Goal: Task Accomplishment & Management: Use online tool/utility

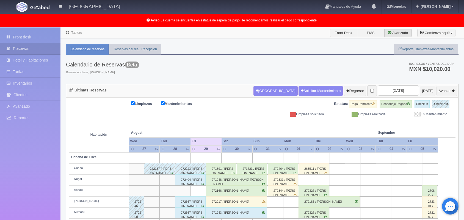
scroll to position [76, 0]
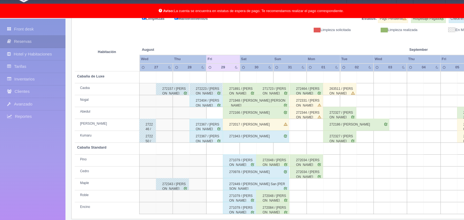
click at [234, 124] on div "272017 / [PERSON_NAME]" at bounding box center [236, 125] width 61 height 11
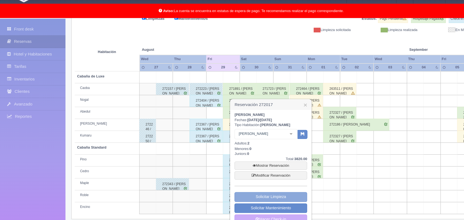
scroll to position [81, 0]
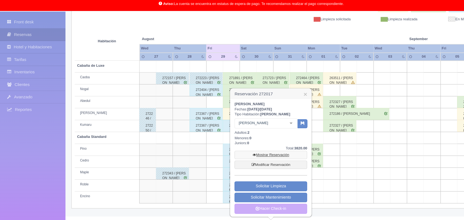
click at [253, 156] on link "Mostrar Reservación" at bounding box center [250, 160] width 67 height 8
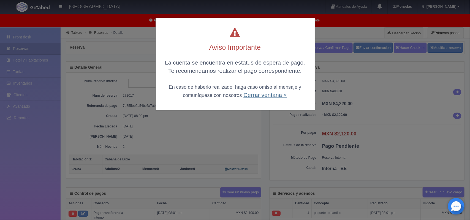
click at [267, 96] on link "Cerrar ventana ×" at bounding box center [264, 95] width 43 height 6
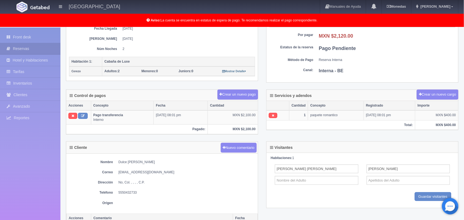
scroll to position [98, 0]
click at [417, 94] on button "Crear un nuevo cargo" at bounding box center [438, 94] width 42 height 10
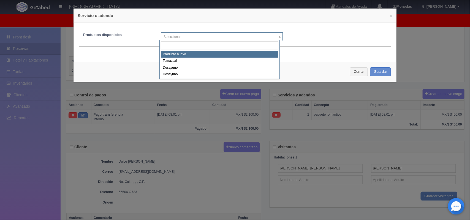
click at [276, 36] on body "[GEOGRAPHIC_DATA] Manuales de Ayuda Actualizaciones recientes [GEOGRAPHIC_DATA]…" at bounding box center [235, 119] width 470 height 381
click at [247, 46] on input "text" at bounding box center [219, 45] width 117 height 9
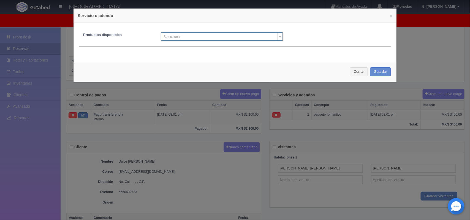
click at [308, 45] on body "Hotel Xacallan Manuales de Ayuda Actualizaciones recientes Monedas Tipo de camb…" at bounding box center [235, 119] width 470 height 381
click at [356, 72] on button "Cerrar" at bounding box center [359, 71] width 18 height 9
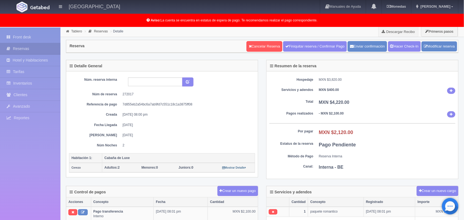
scroll to position [1, 0]
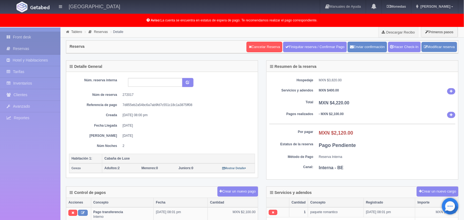
click at [37, 34] on link "Front desk" at bounding box center [30, 37] width 61 height 11
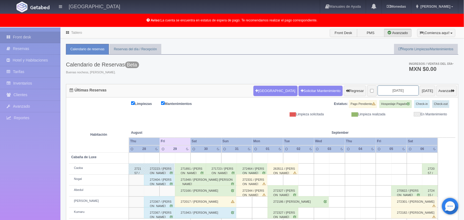
click at [392, 95] on input "[DATE]" at bounding box center [398, 91] width 41 height 10
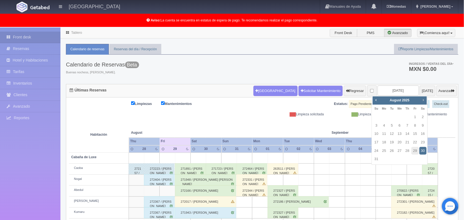
click at [424, 97] on link "Next" at bounding box center [424, 100] width 6 height 6
click at [384, 133] on link "15" at bounding box center [384, 134] width 7 height 8
type input "2025-09-15"
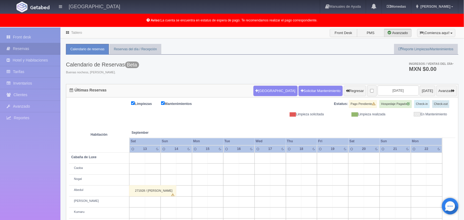
scroll to position [87, 0]
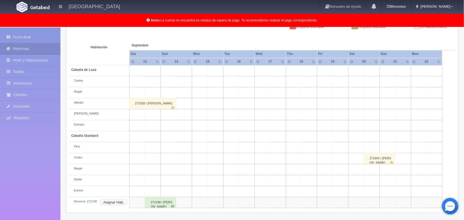
click at [118, 203] on button "Asignar Hab." at bounding box center [113, 203] width 27 height 6
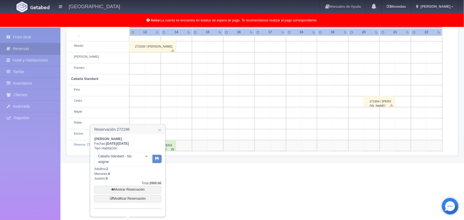
scroll to position [142, 0]
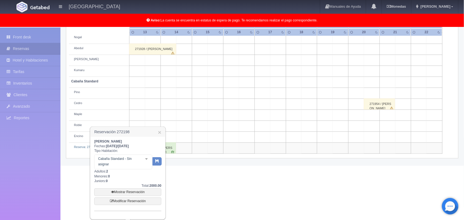
click at [145, 155] on div "Cabaña Standard - Sin asignar Cabaña Standard Cabaña Standard - Sin asignar Pin…" at bounding box center [123, 162] width 58 height 15
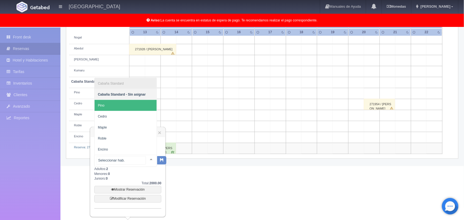
click at [144, 108] on span "Pino" at bounding box center [126, 105] width 62 height 11
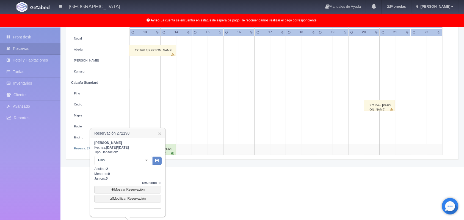
scroll to position [141, 0]
click at [155, 160] on icon "button" at bounding box center [157, 161] width 4 height 4
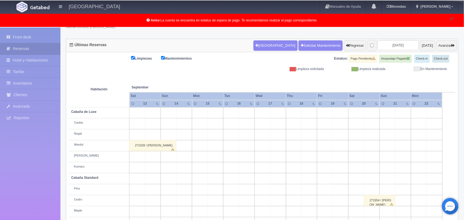
scroll to position [45, 0]
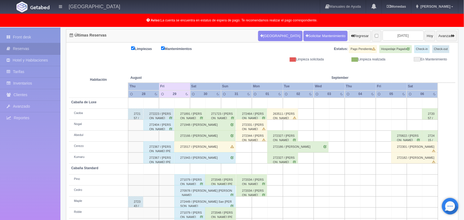
scroll to position [76, 0]
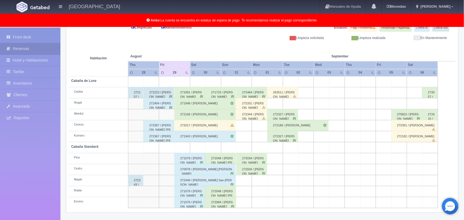
click at [192, 152] on td at bounding box center [197, 147] width 15 height 11
